Goal: Task Accomplishment & Management: Complete application form

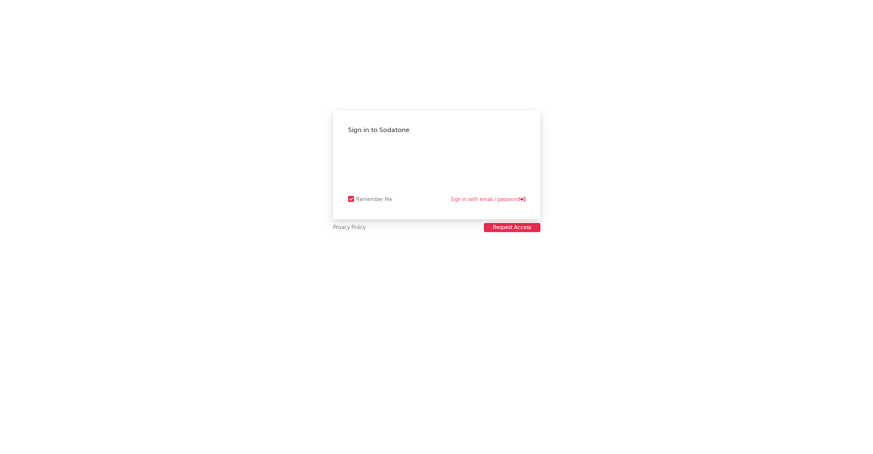
scroll to position [0, 0]
click at [521, 229] on button "Request Access" at bounding box center [512, 227] width 57 height 9
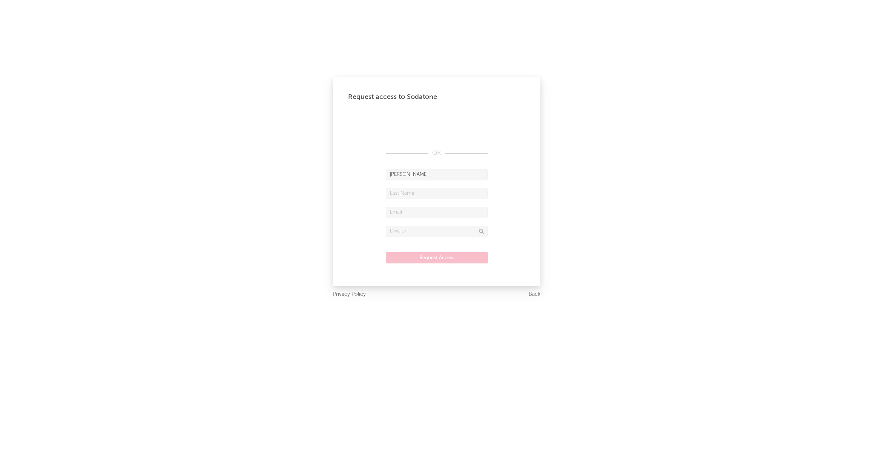
type input "[PERSON_NAME]"
type input "Cthulhu"
type input "[EMAIL_ADDRESS][DOMAIN_NAME]"
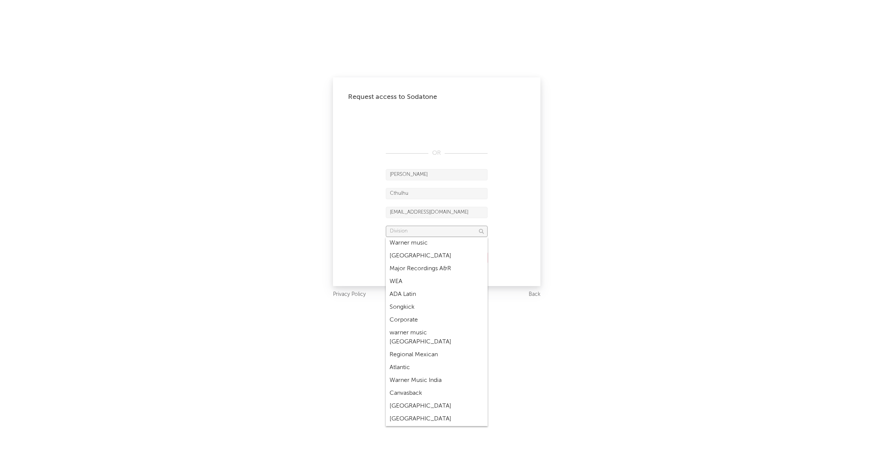
scroll to position [199, 0]
click at [404, 361] on div "Atlantic" at bounding box center [437, 367] width 102 height 13
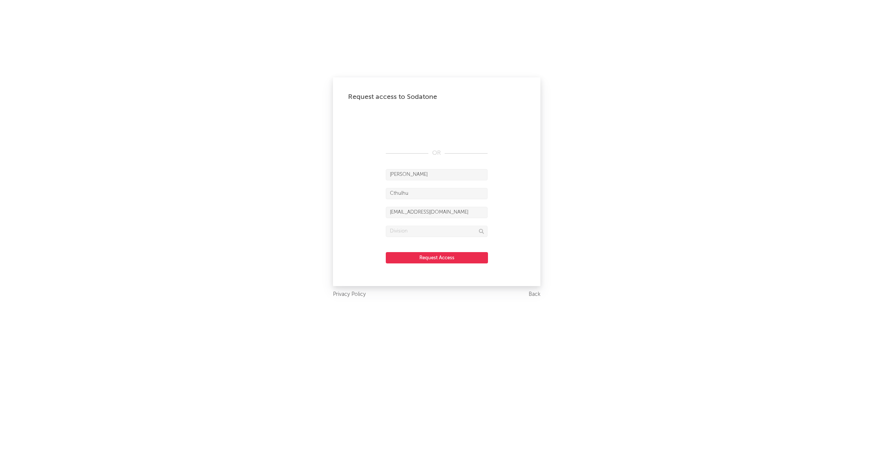
type input "Atlantic"
click at [449, 257] on button "Request Access" at bounding box center [437, 257] width 102 height 11
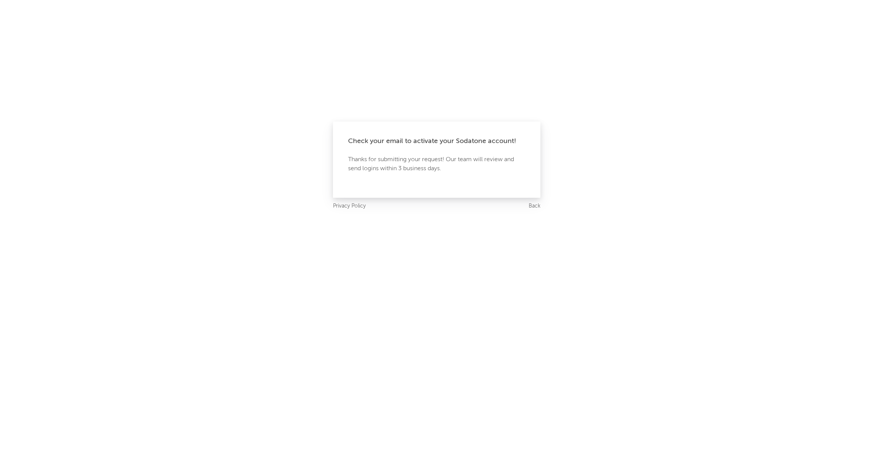
scroll to position [0, 0]
